Goal: Task Accomplishment & Management: Manage account settings

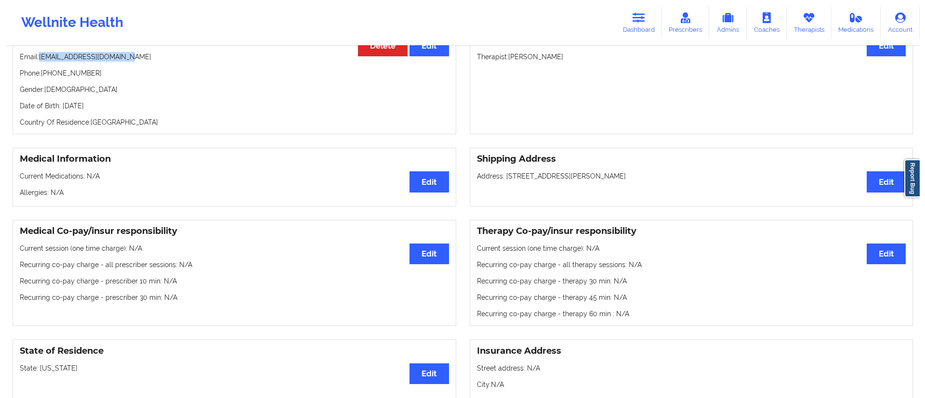
scroll to position [120, 0]
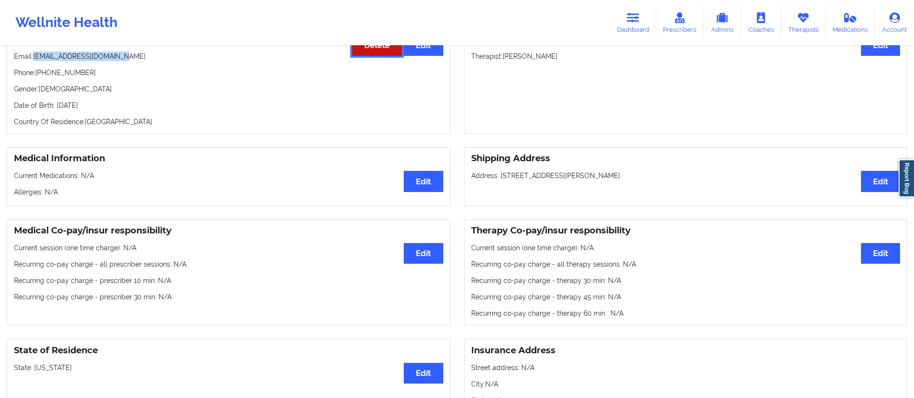
click at [378, 53] on button "Delete" at bounding box center [377, 45] width 50 height 21
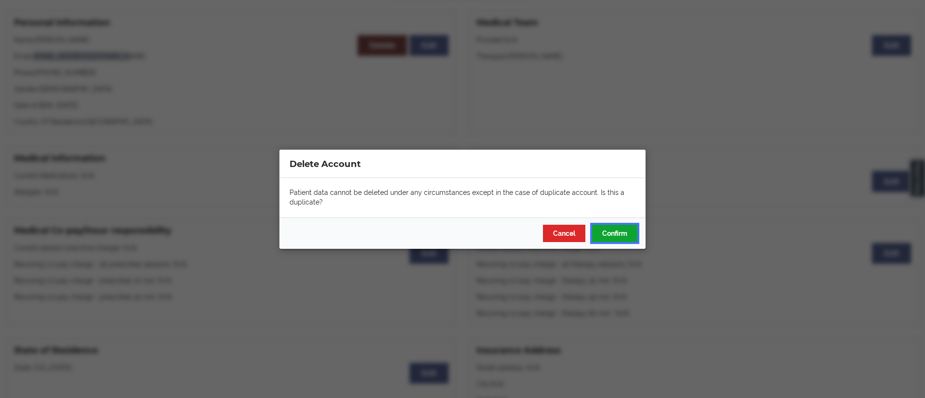
click at [602, 232] on button "Confirm" at bounding box center [614, 232] width 45 height 17
